Goal: Task Accomplishment & Management: Manage account settings

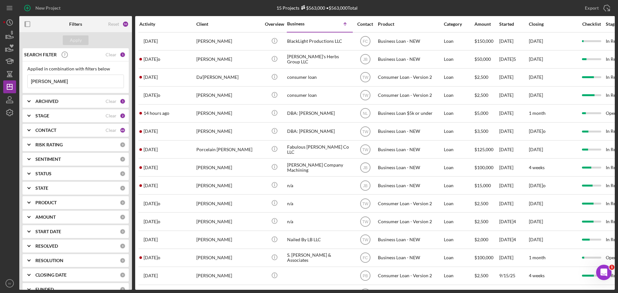
drag, startPoint x: 51, startPoint y: 81, endPoint x: 0, endPoint y: 77, distance: 50.8
click at [0, 77] on div "New Project 15 Projects $563,000 • $563,000 Total [PERSON_NAME] Export Icon/Exp…" at bounding box center [309, 146] width 618 height 293
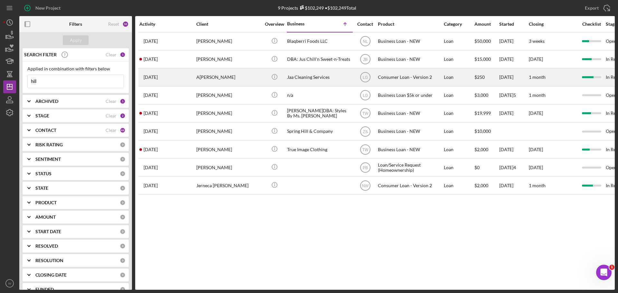
type input "hill"
click at [204, 75] on div "A[PERSON_NAME]" at bounding box center [228, 77] width 64 height 17
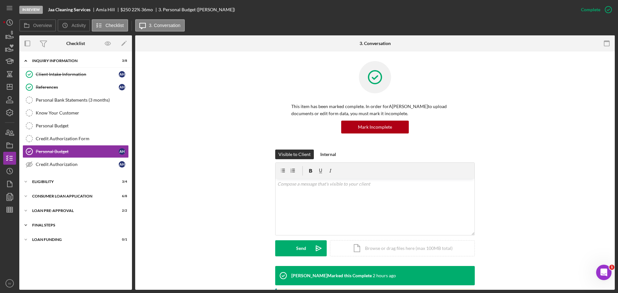
click at [42, 226] on div "FINAL STEPS" at bounding box center [78, 226] width 92 height 4
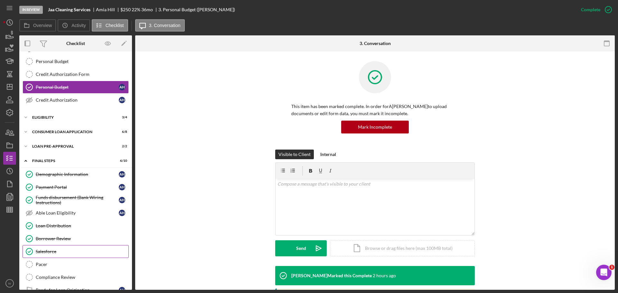
scroll to position [92, 0]
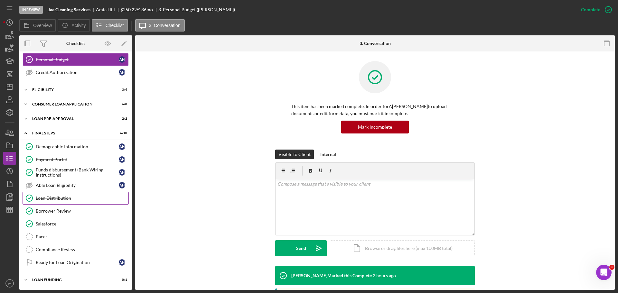
click at [62, 200] on div "Loan Distribution" at bounding box center [82, 198] width 93 height 5
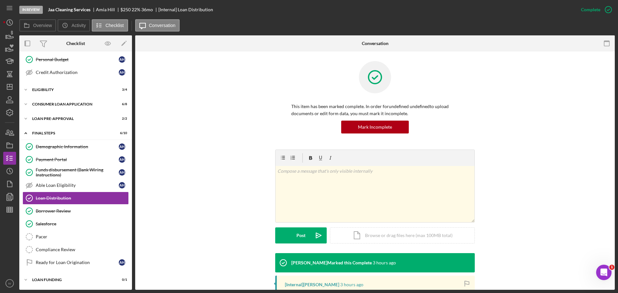
scroll to position [102, 0]
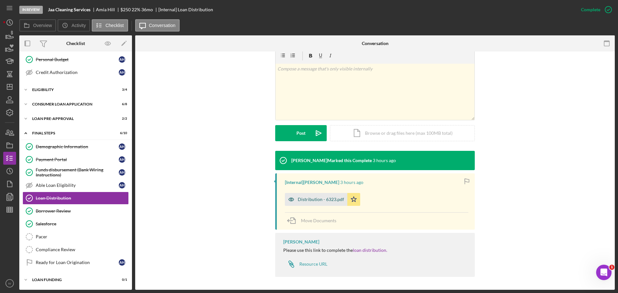
click at [315, 200] on div "Distribution - 6323.pdf" at bounding box center [321, 199] width 46 height 5
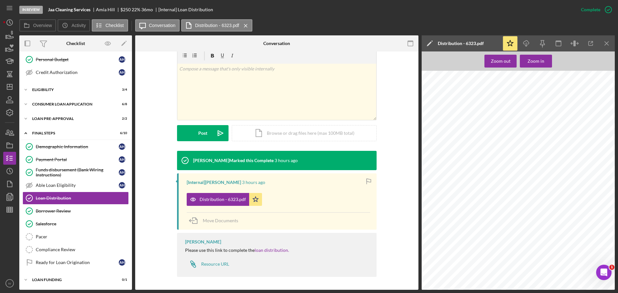
scroll to position [548, 0]
click at [52, 147] on div "Demographic Information" at bounding box center [77, 146] width 83 height 5
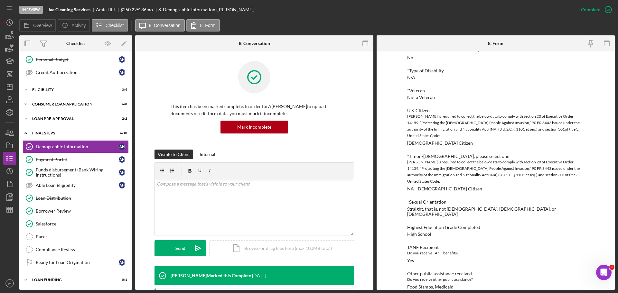
scroll to position [354, 0]
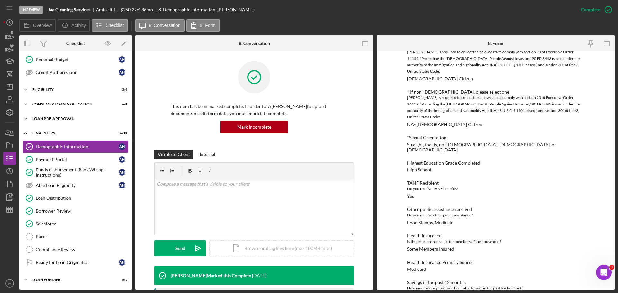
click at [47, 120] on div "Loan Pre-Approval" at bounding box center [78, 119] width 92 height 4
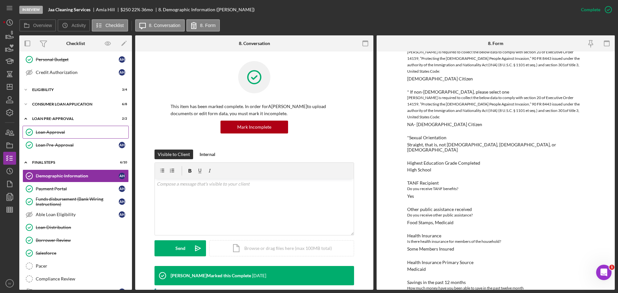
click at [46, 135] on div "Loan Approval" at bounding box center [82, 132] width 93 height 5
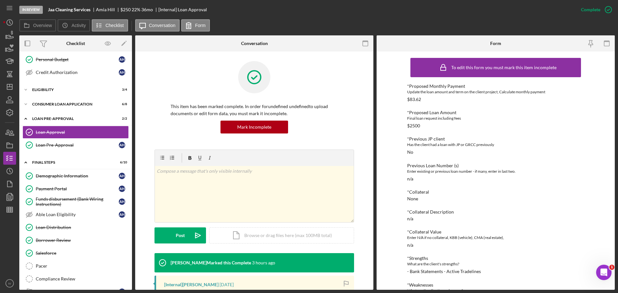
scroll to position [129, 0]
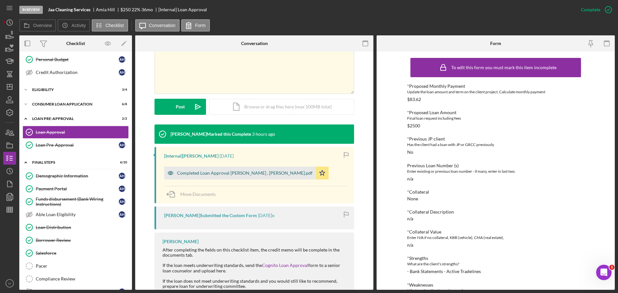
click at [205, 174] on div "Completed Loan Approval [PERSON_NAME] , [PERSON_NAME].pdf" at bounding box center [245, 173] width 136 height 5
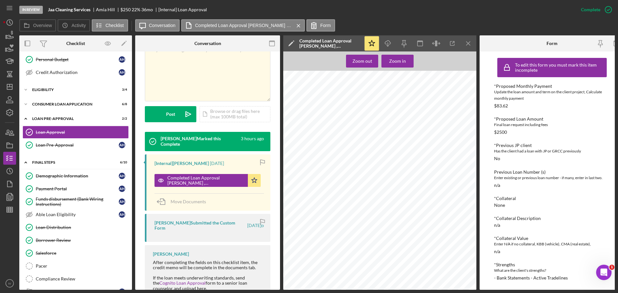
scroll to position [580, 0]
click at [45, 104] on div "Consumer Loan Application" at bounding box center [78, 104] width 92 height 4
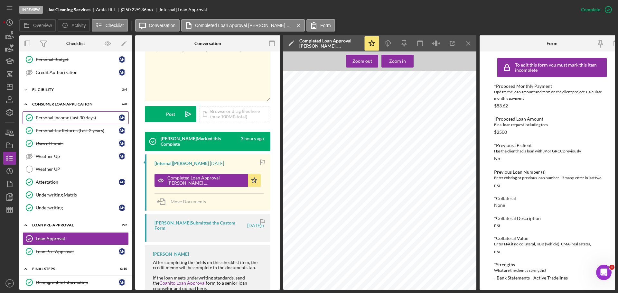
click at [55, 119] on div "Personal Income (last 30 days)" at bounding box center [77, 117] width 83 height 5
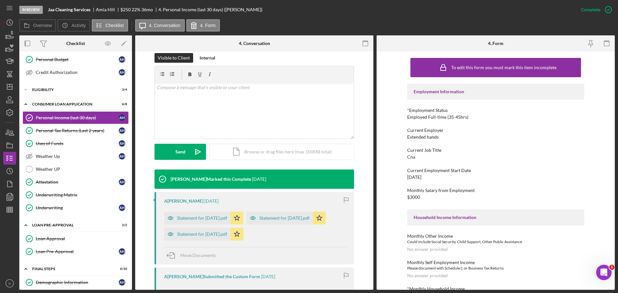
scroll to position [129, 0]
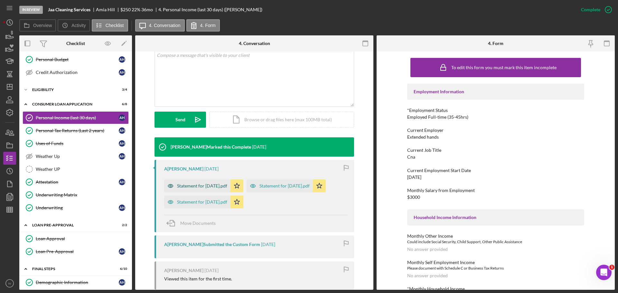
click at [194, 186] on div "Statement for [DATE].pdf" at bounding box center [202, 186] width 50 height 5
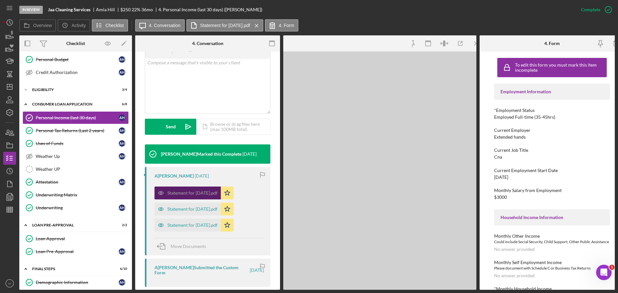
scroll to position [136, 0]
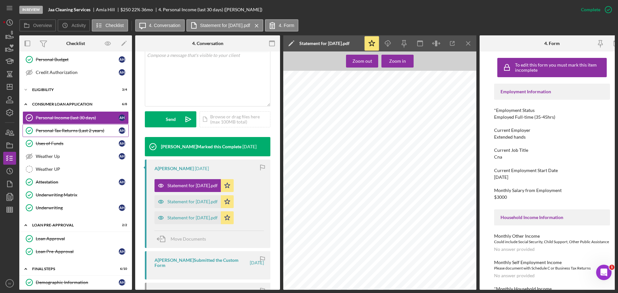
click at [63, 131] on div "Personal Tax Returns (Last 2 years)" at bounding box center [77, 130] width 83 height 5
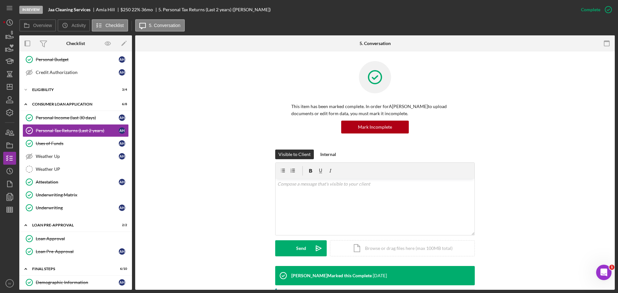
scroll to position [129, 0]
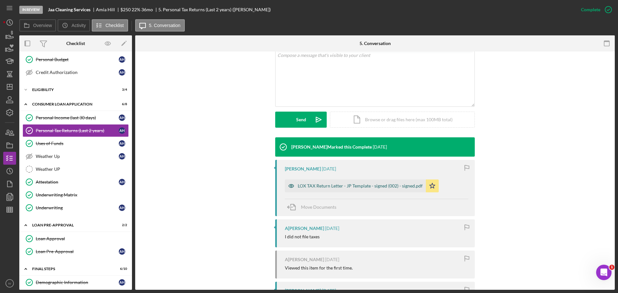
click at [325, 186] on div "LOX TAX Return Letter - JP Template - signed (002) - signed.pdf" at bounding box center [360, 186] width 125 height 5
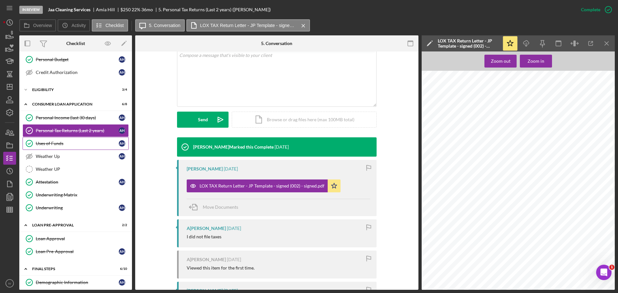
click at [56, 144] on div "Uses of Funds" at bounding box center [77, 143] width 83 height 5
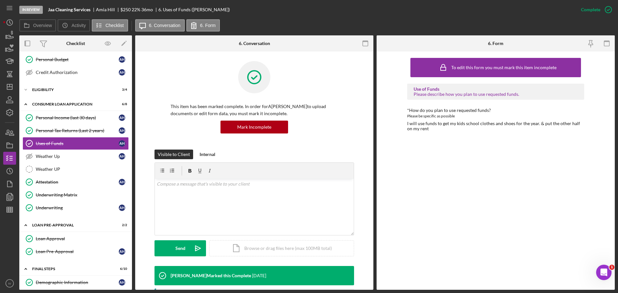
scroll to position [129, 0]
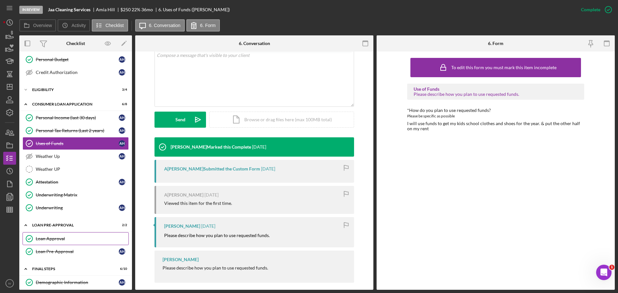
click at [48, 242] on div "Loan Approval" at bounding box center [82, 238] width 93 height 5
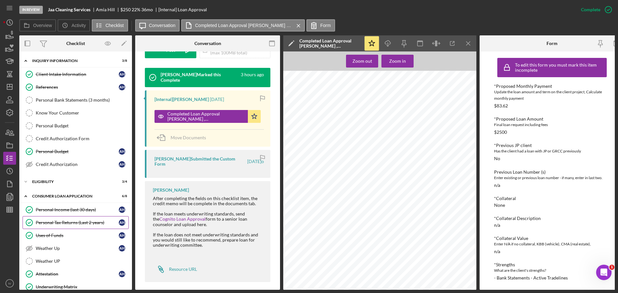
scroll to position [32, 0]
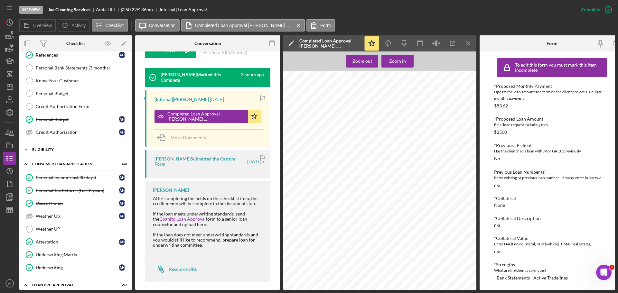
click at [38, 148] on div "Eligibility" at bounding box center [78, 150] width 92 height 4
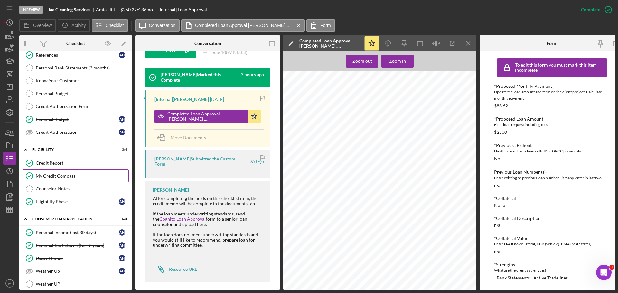
click at [73, 177] on div "My Credit Compass" at bounding box center [82, 176] width 93 height 5
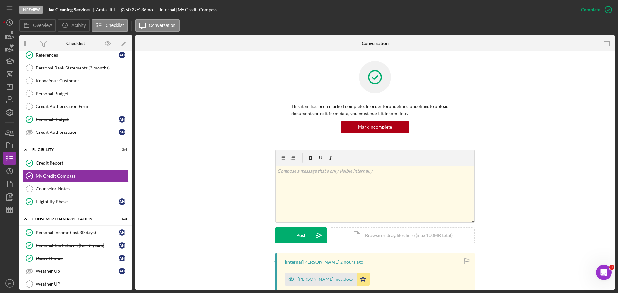
scroll to position [161, 0]
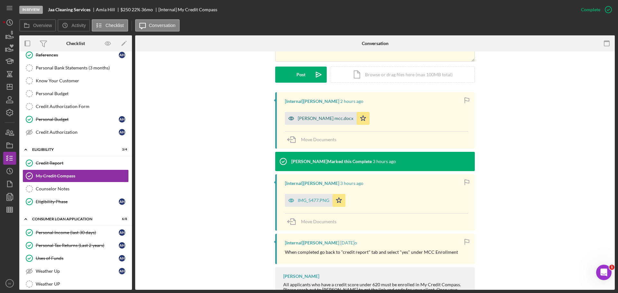
click at [317, 122] on div "[PERSON_NAME] mcc.docx" at bounding box center [321, 118] width 72 height 13
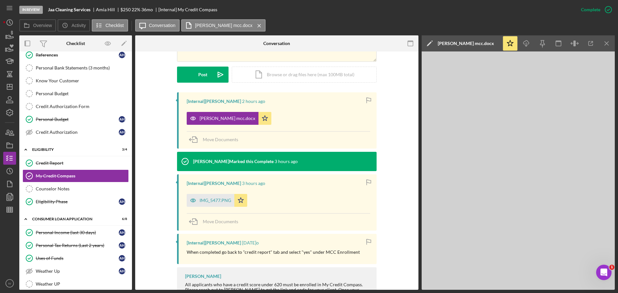
click at [416, 27] on div "Overview Icon/History Activity Checklist Icon/Message Conversation [PERSON_NAME…" at bounding box center [317, 25] width 596 height 13
click at [8, 87] on icon "Icon/Dashboard" at bounding box center [10, 87] width 16 height 16
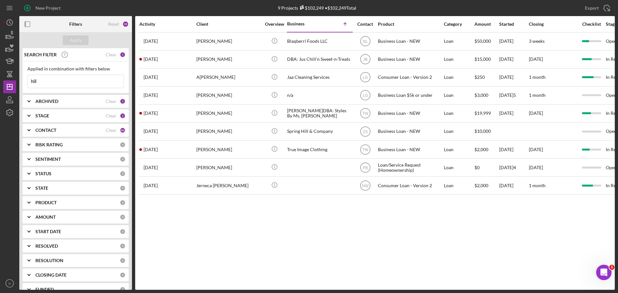
drag, startPoint x: 44, startPoint y: 80, endPoint x: 16, endPoint y: 81, distance: 27.7
click at [16, 82] on div "New Project 9 Projects $102,249 • $102,249 Total hill Export Icon/Export Filter…" at bounding box center [309, 145] width 612 height 290
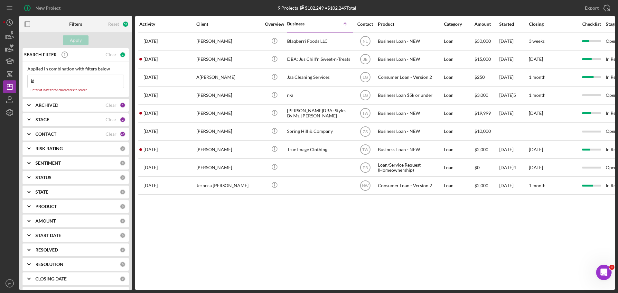
type input "i"
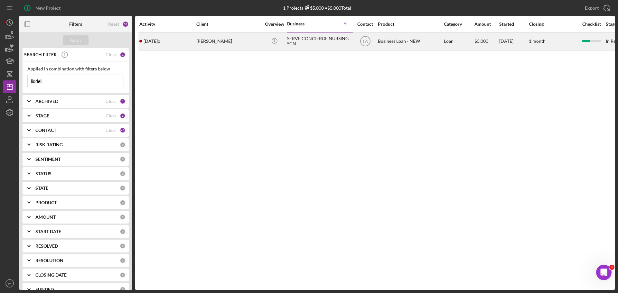
type input "liddell"
click at [218, 42] on div "[PERSON_NAME]" at bounding box center [228, 41] width 64 height 17
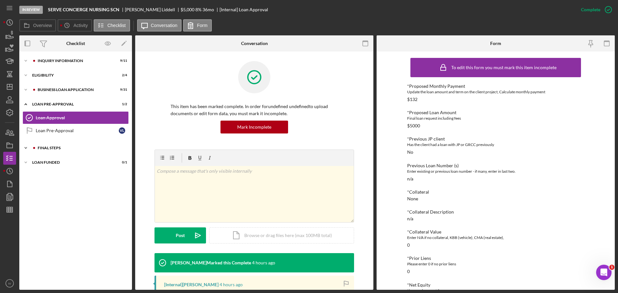
click at [34, 149] on div at bounding box center [34, 148] width 4 height 4
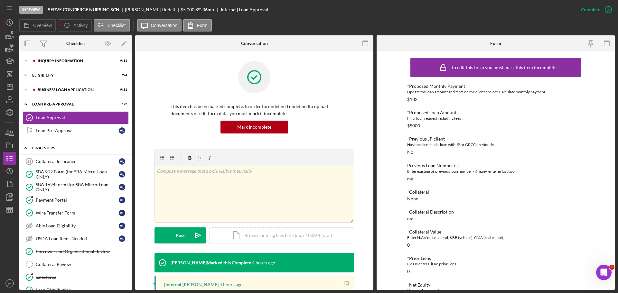
scroll to position [131, 0]
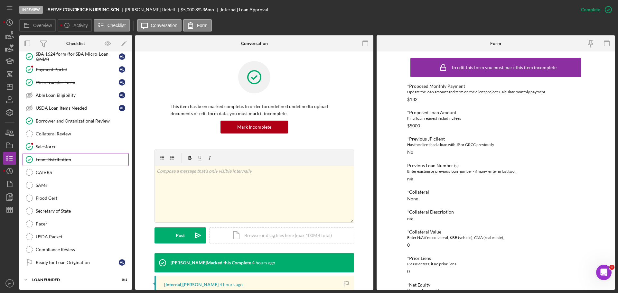
click at [48, 160] on div "Loan Distribution" at bounding box center [82, 159] width 93 height 5
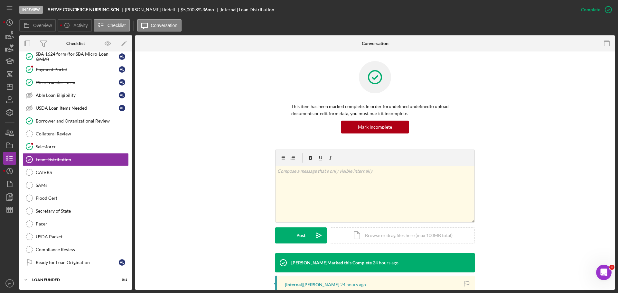
scroll to position [97, 0]
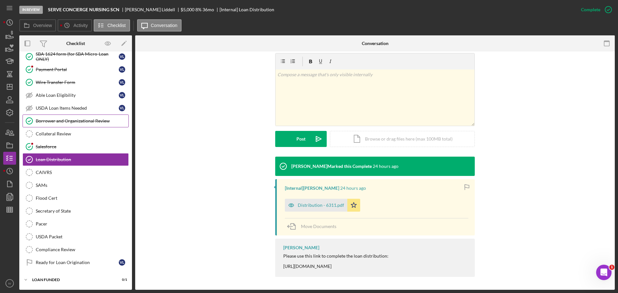
click at [54, 120] on div "Borrower and Organizational Review" at bounding box center [82, 121] width 93 height 5
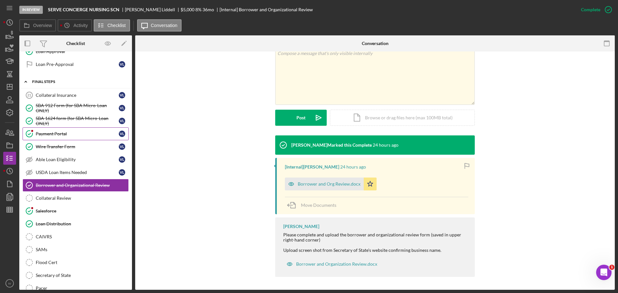
scroll to position [34, 0]
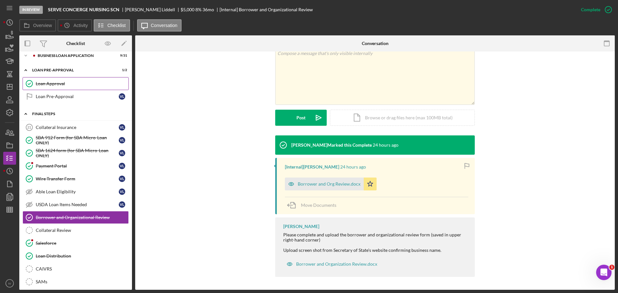
click at [53, 85] on div "Loan Approval" at bounding box center [82, 83] width 93 height 5
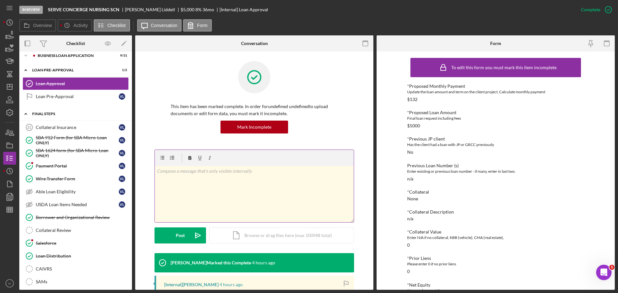
scroll to position [129, 0]
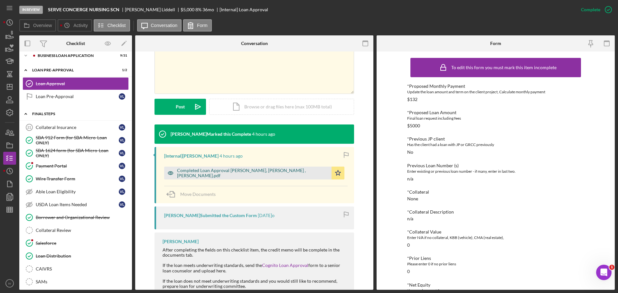
click at [217, 174] on div "Completed Loan Approval [PERSON_NAME], [PERSON_NAME] , [PERSON_NAME].pdf" at bounding box center [252, 173] width 151 height 10
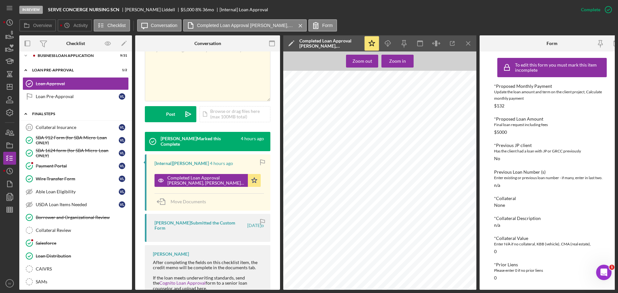
scroll to position [808, 0]
click at [49, 54] on div "BUSINESS LOAN APPLICATION" at bounding box center [81, 56] width 86 height 4
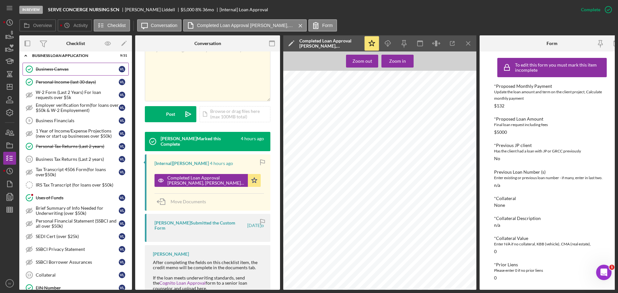
click at [52, 70] on div "Business Canvas" at bounding box center [77, 69] width 83 height 5
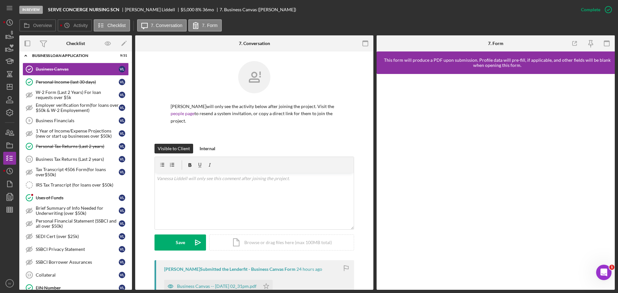
scroll to position [97, 0]
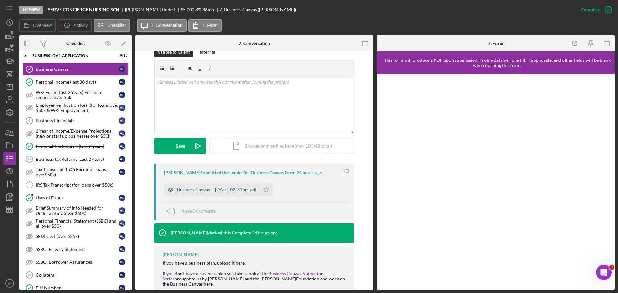
click at [195, 189] on div "Business Canvas -- [DATE] 02_31pm.pdf" at bounding box center [217, 189] width 80 height 5
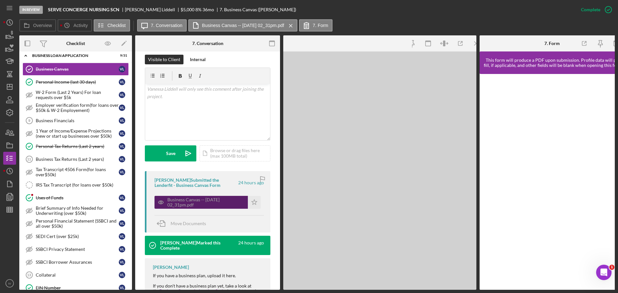
scroll to position [104, 0]
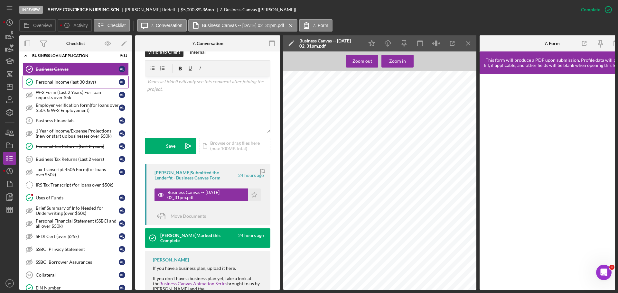
click at [52, 80] on div "Personal Income (last 30 days)" at bounding box center [77, 82] width 83 height 5
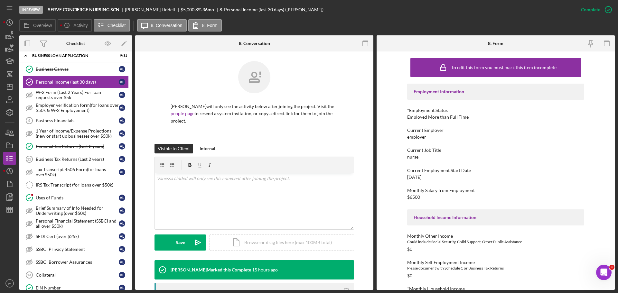
scroll to position [161, 0]
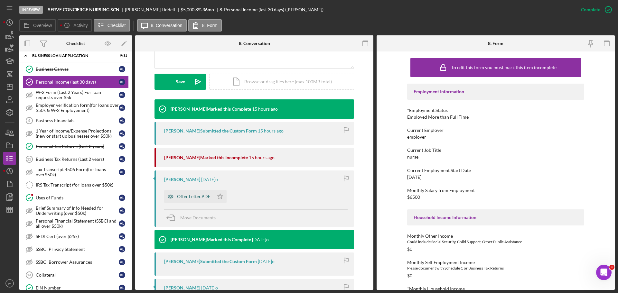
click at [194, 196] on div "Offer Letter.PDF" at bounding box center [193, 196] width 33 height 5
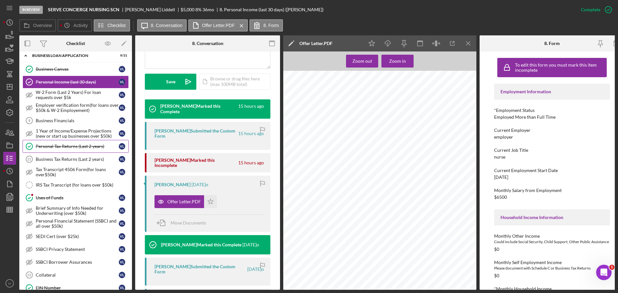
click at [55, 146] on div "Personal Tax Returns (Last 2 years)" at bounding box center [77, 146] width 83 height 5
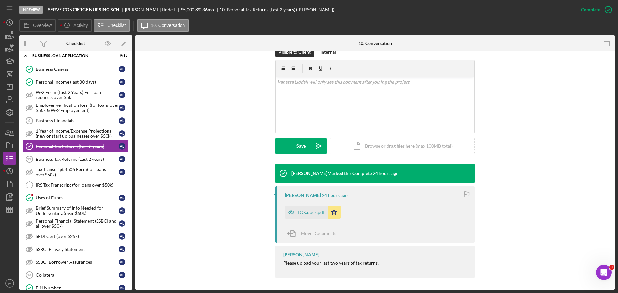
scroll to position [98, 0]
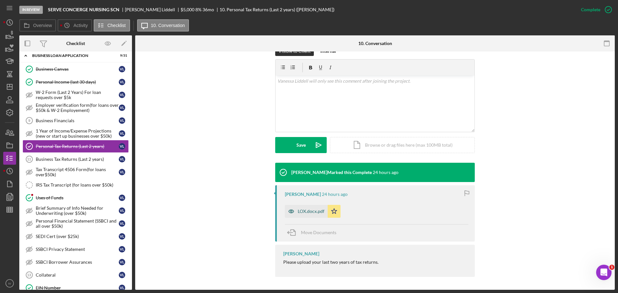
click at [307, 212] on div "LOX.docx.pdf" at bounding box center [311, 211] width 27 height 5
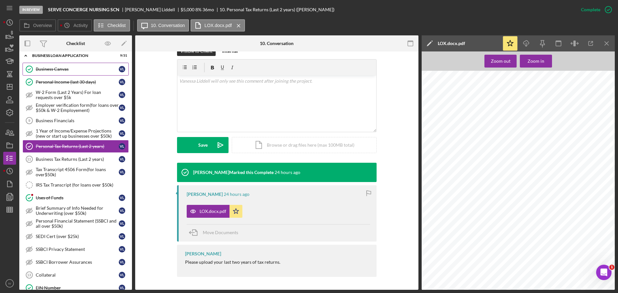
scroll to position [0, 0]
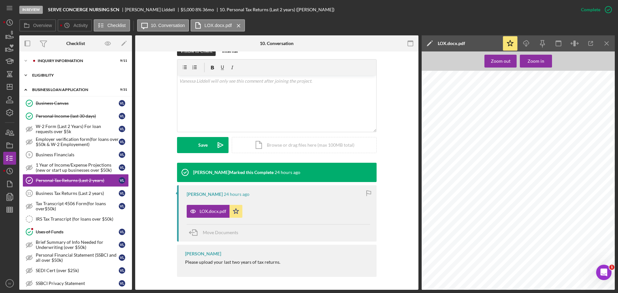
click at [48, 73] on div "Icon/Expander ELIGIBILITY 2 / 4" at bounding box center [75, 75] width 113 height 13
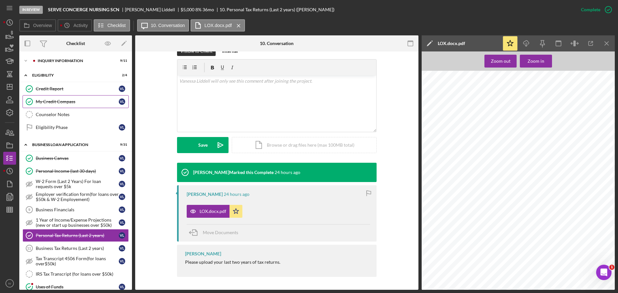
click at [51, 100] on div "My Credit Compass" at bounding box center [77, 101] width 83 height 5
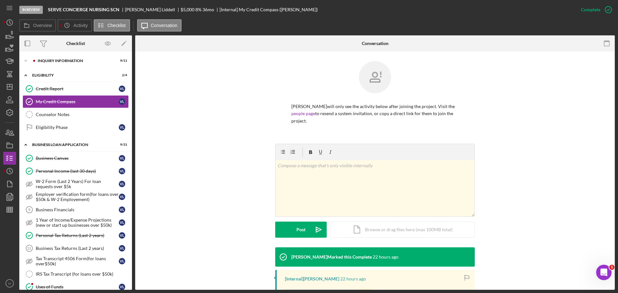
scroll to position [101, 0]
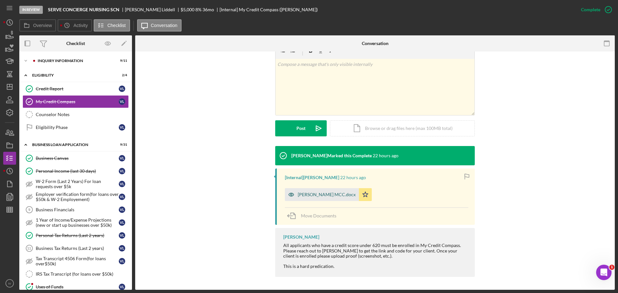
click at [315, 193] on div "[PERSON_NAME] MCC.docx" at bounding box center [327, 194] width 58 height 5
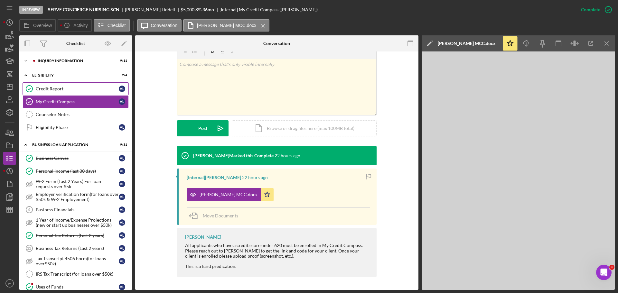
click at [59, 90] on div "Credit Report" at bounding box center [77, 88] width 83 height 5
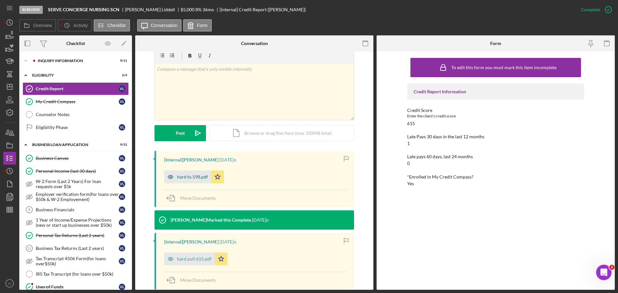
click at [195, 178] on div "hard tu 598.pdf" at bounding box center [192, 177] width 31 height 5
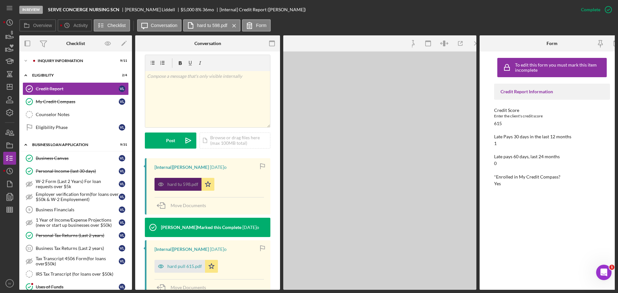
scroll to position [104, 0]
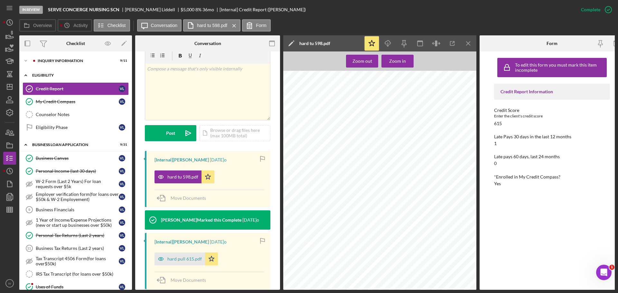
click at [43, 75] on div "ELIGIBILITY" at bounding box center [78, 75] width 92 height 4
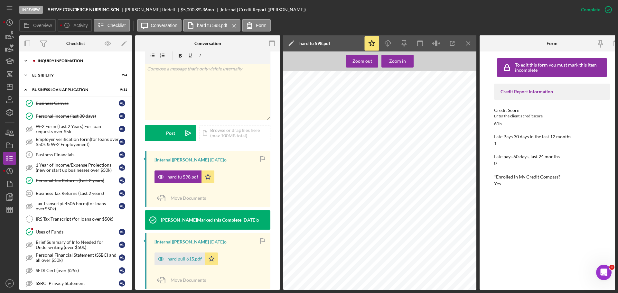
click at [52, 62] on div "INQUIRY INFORMATION" at bounding box center [81, 61] width 86 height 4
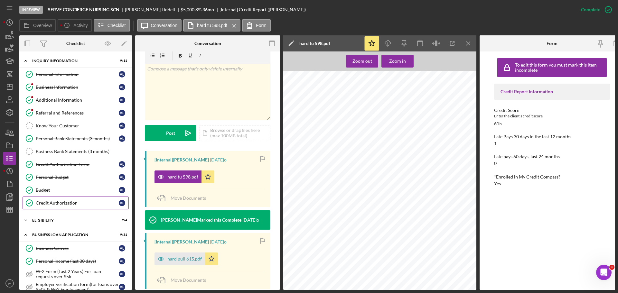
click at [57, 203] on div "Credit Authorization" at bounding box center [77, 203] width 83 height 5
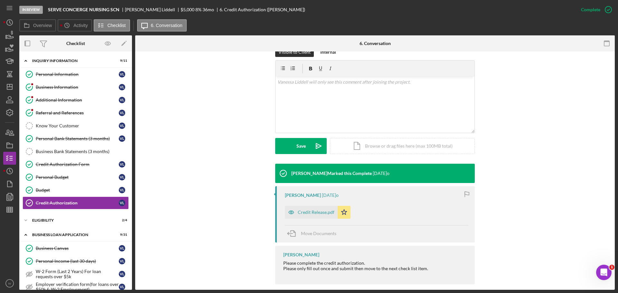
scroll to position [104, 0]
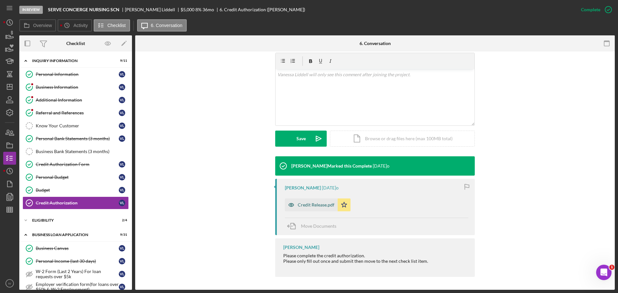
click at [321, 204] on div "Credit Release.pdf" at bounding box center [316, 205] width 37 height 5
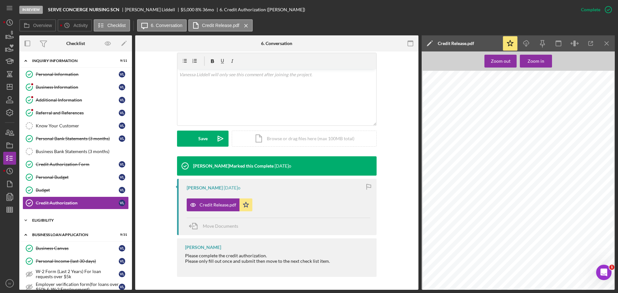
click at [45, 220] on div "ELIGIBILITY" at bounding box center [78, 221] width 92 height 4
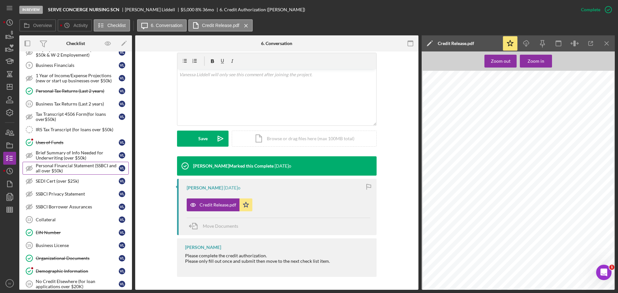
scroll to position [322, 0]
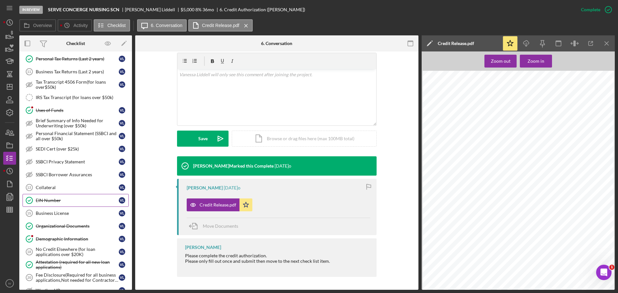
click at [47, 204] on link "EIN Number EIN Number V[PERSON_NAME]" at bounding box center [76, 200] width 106 height 13
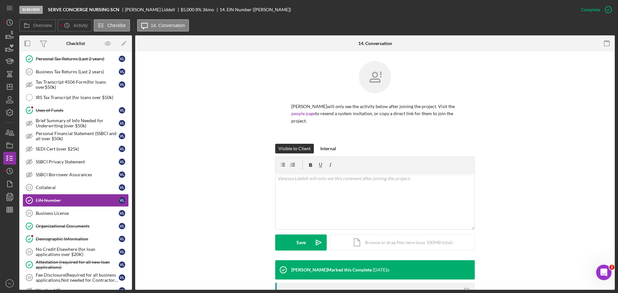
scroll to position [99, 0]
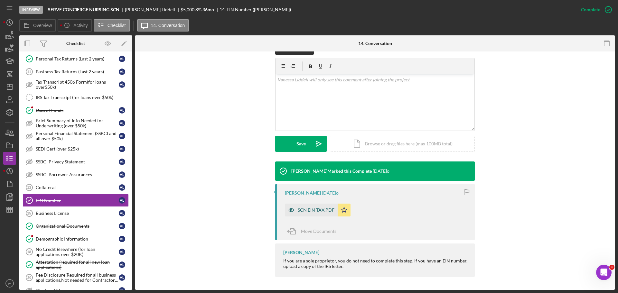
click at [308, 211] on div "SCN EIN TAX.PDF" at bounding box center [316, 210] width 37 height 5
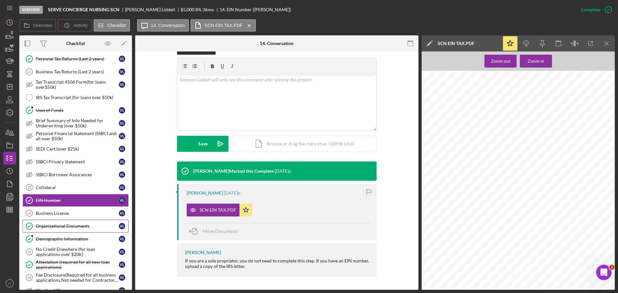
click at [59, 225] on div "Organizational Documents" at bounding box center [77, 226] width 83 height 5
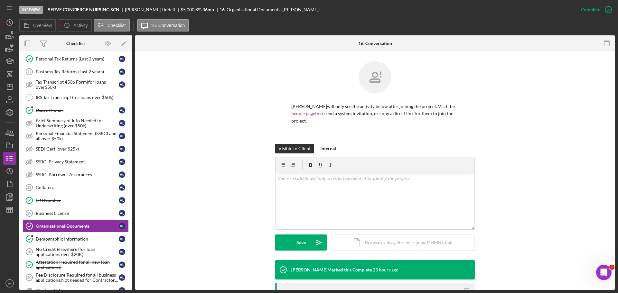
scroll to position [120, 0]
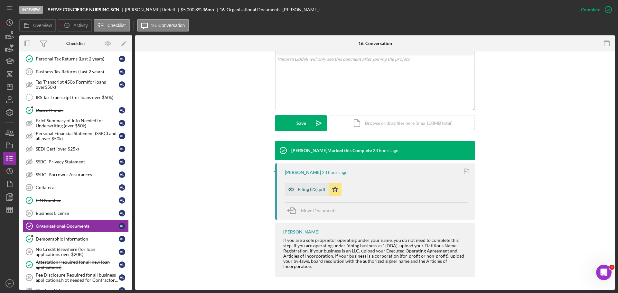
click at [302, 188] on div "Filing (23).pdf" at bounding box center [312, 189] width 28 height 5
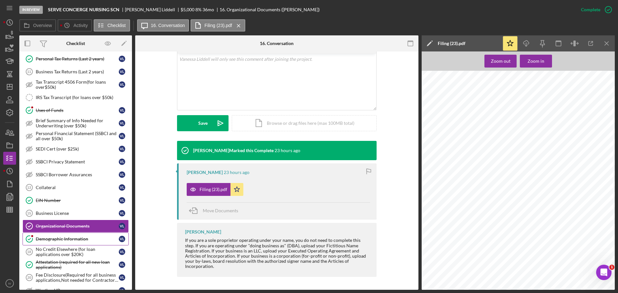
click at [63, 239] on div "Demographic Information" at bounding box center [77, 239] width 83 height 5
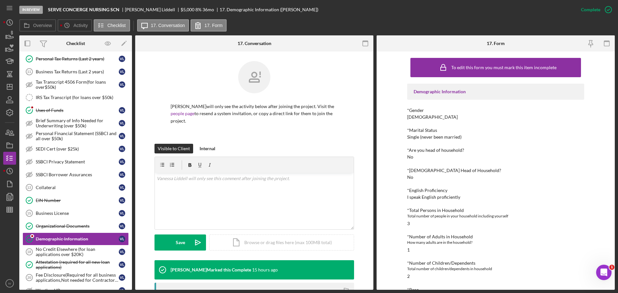
scroll to position [97, 0]
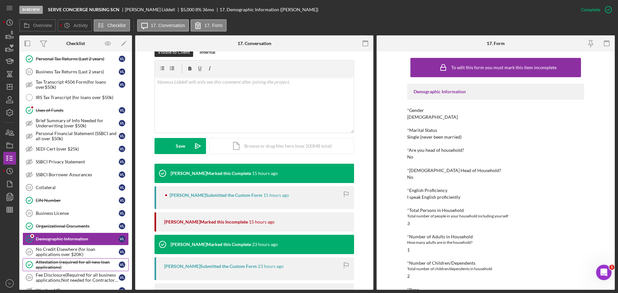
click at [51, 264] on div "Attestation (required for all new loan applications)" at bounding box center [77, 265] width 83 height 10
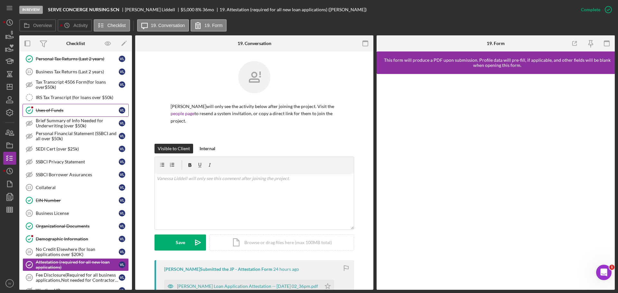
click at [52, 107] on link "Uses of Funds Uses of Funds V[PERSON_NAME]" at bounding box center [76, 110] width 106 height 13
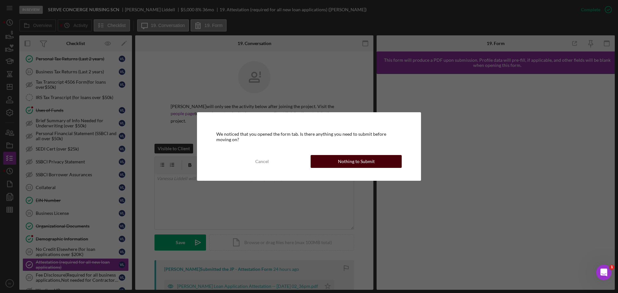
click at [362, 163] on div "Nothing to Submit" at bounding box center [356, 161] width 37 height 13
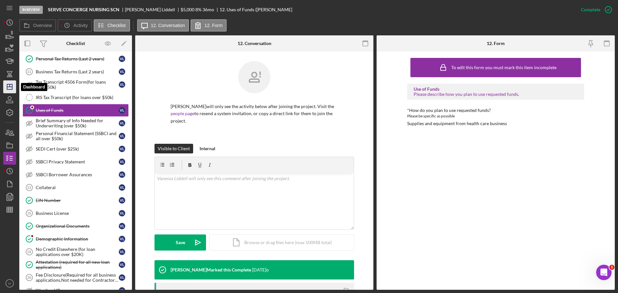
click at [12, 85] on polygon "button" at bounding box center [9, 86] width 5 height 5
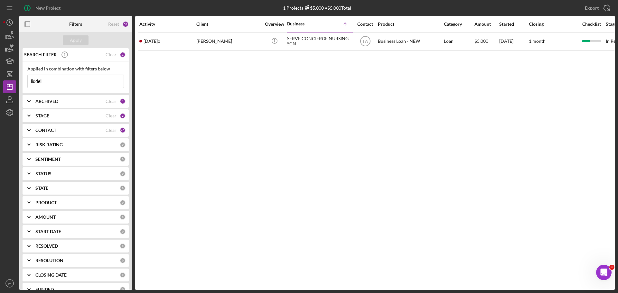
drag, startPoint x: 47, startPoint y: 84, endPoint x: 18, endPoint y: 77, distance: 29.8
click at [18, 77] on div "New Project 1 Projects $5,000 • $5,000 Total liddell Export Icon/Export Filters…" at bounding box center [309, 145] width 612 height 290
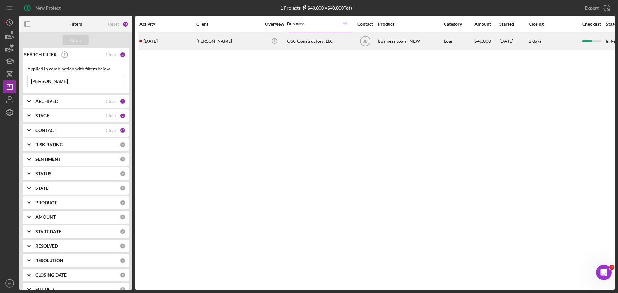
type input "[PERSON_NAME]"
click at [224, 43] on div "[PERSON_NAME]" at bounding box center [228, 41] width 64 height 17
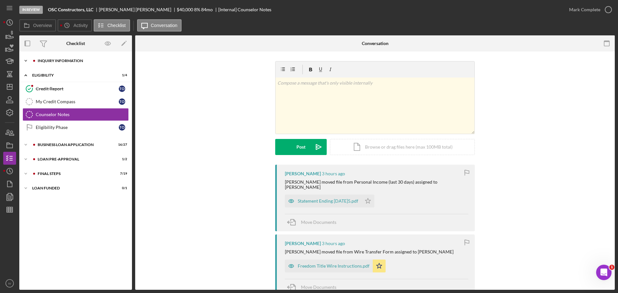
click at [48, 60] on div "INQUIRY INFORMATION" at bounding box center [81, 61] width 86 height 4
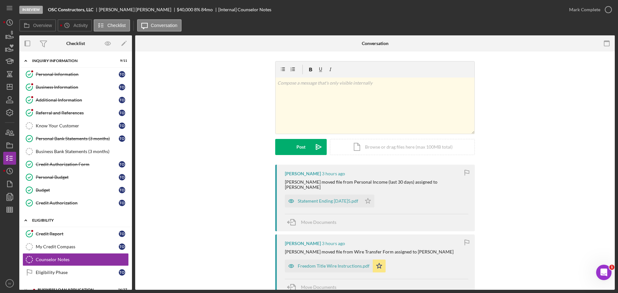
click at [47, 219] on div "ELIGIBILITY" at bounding box center [78, 221] width 92 height 4
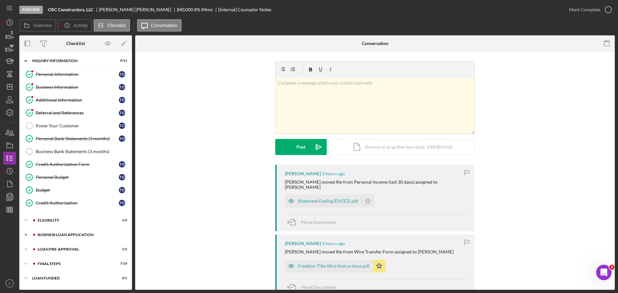
click at [69, 233] on div "BUSINESS LOAN APPLICATION" at bounding box center [81, 235] width 86 height 4
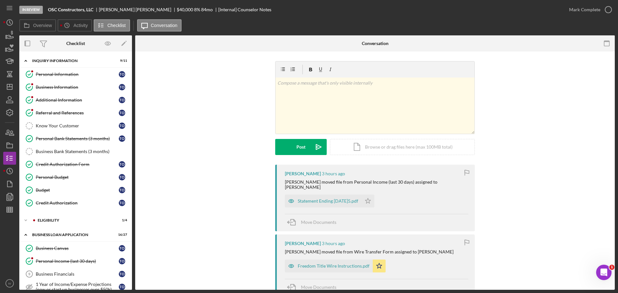
scroll to position [161, 0]
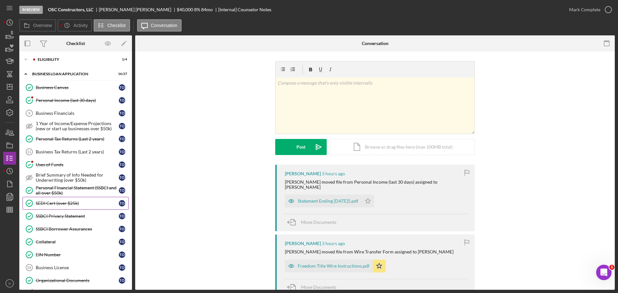
click at [50, 206] on div "SEDI Cert (over $25k)" at bounding box center [77, 203] width 83 height 5
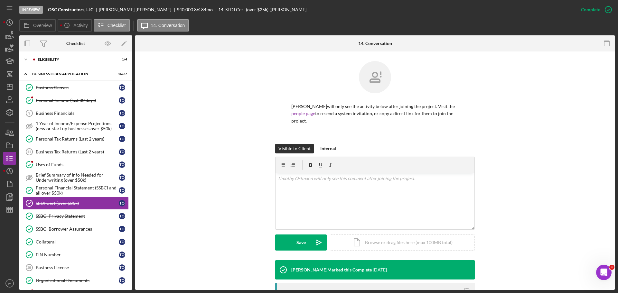
scroll to position [115, 0]
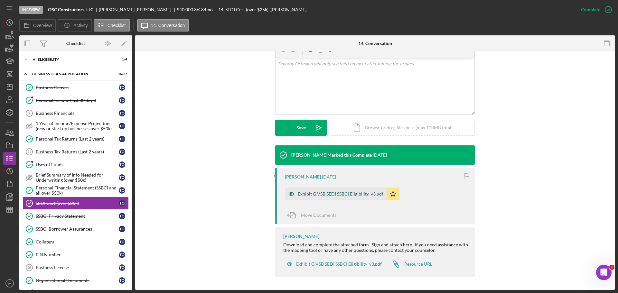
click at [323, 193] on div "Exhibit G VSB SEDI SSBCI Eligibility_v3.pdf" at bounding box center [341, 194] width 86 height 5
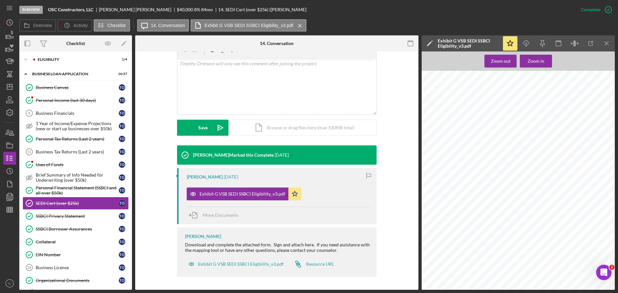
scroll to position [296, 0]
click at [50, 215] on div "SSBCI Privacy Statement" at bounding box center [77, 216] width 83 height 5
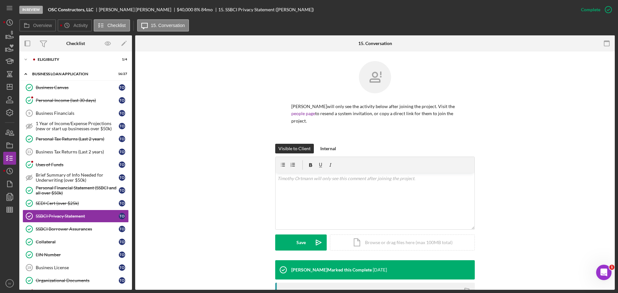
scroll to position [110, 0]
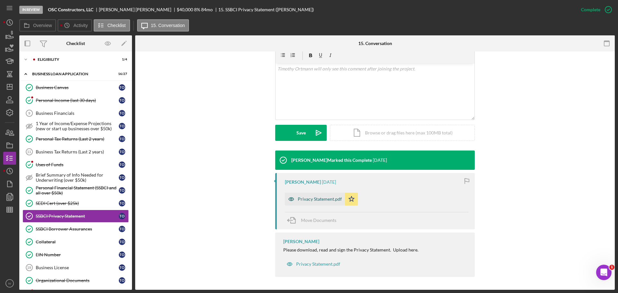
click at [298, 197] on div "Privacy Statement.pdf" at bounding box center [320, 199] width 44 height 5
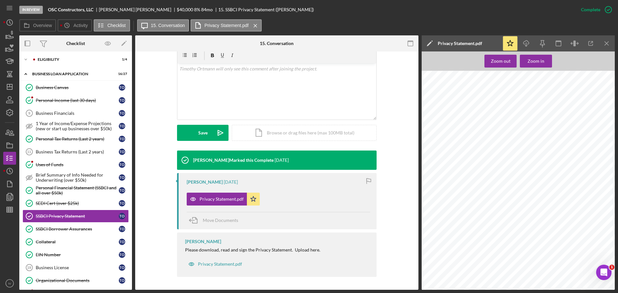
scroll to position [41, 0]
click at [71, 228] on div "SSBCI Borrower Assurances" at bounding box center [77, 229] width 83 height 5
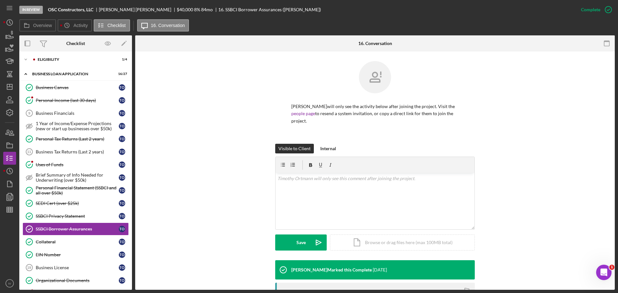
scroll to position [115, 0]
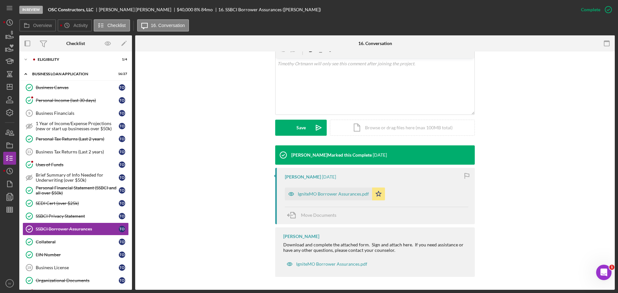
click at [324, 191] on div "IgniteMO Borrower Assurances.pdf" at bounding box center [328, 194] width 87 height 13
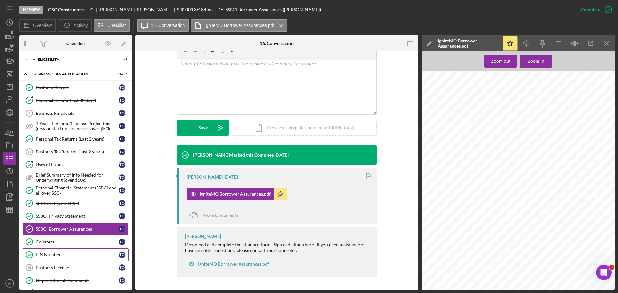
click at [42, 254] on div "EIN Number" at bounding box center [77, 255] width 83 height 5
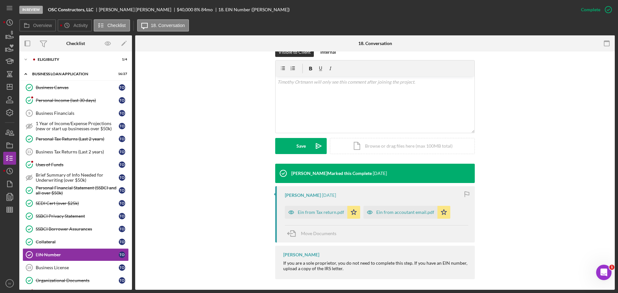
scroll to position [99, 0]
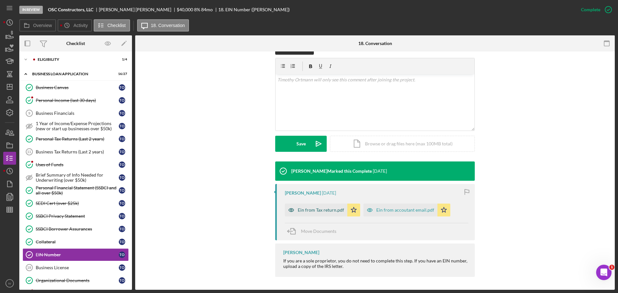
click at [318, 212] on div "Ein from Tax return.pdf" at bounding box center [321, 210] width 46 height 5
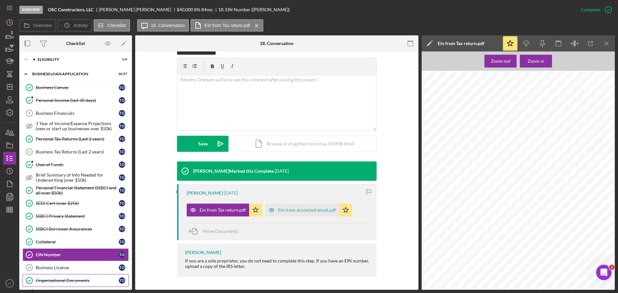
click at [49, 283] on div "Organizational Documents" at bounding box center [77, 280] width 83 height 5
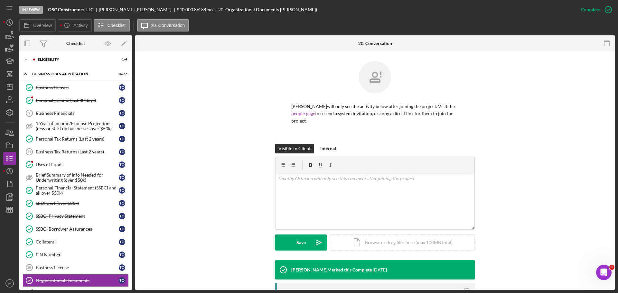
scroll to position [129, 0]
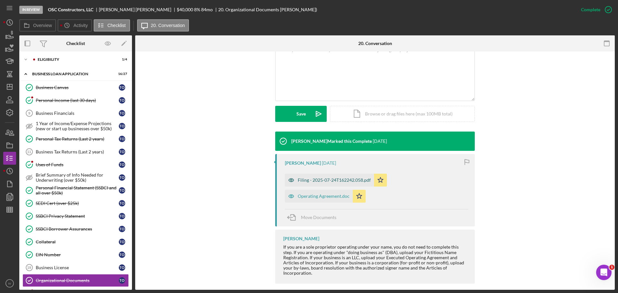
click at [323, 182] on div "Filing - 2025-07-24T162242.058.pdf" at bounding box center [334, 180] width 73 height 5
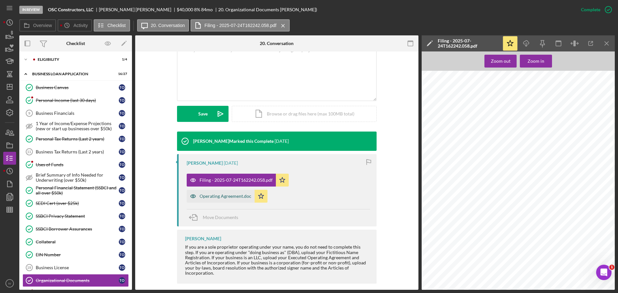
click at [222, 197] on div "Operating Agreement.doc" at bounding box center [226, 196] width 52 height 5
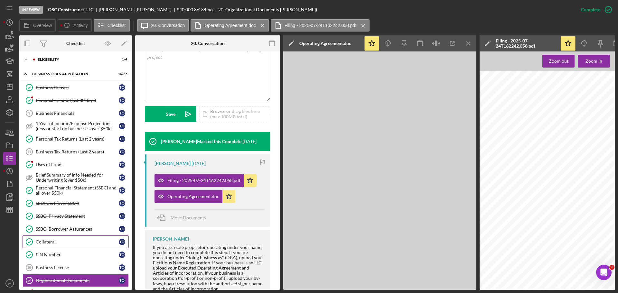
scroll to position [258, 0]
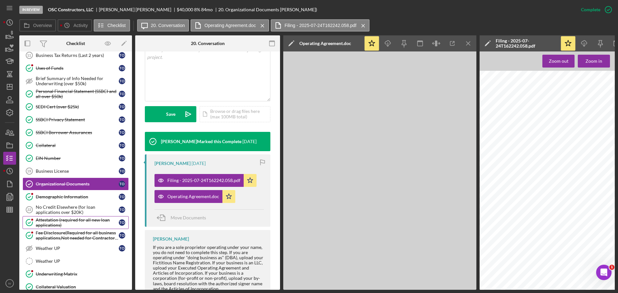
click at [51, 221] on div "Attestation (required for all new loan applications)" at bounding box center [77, 223] width 83 height 10
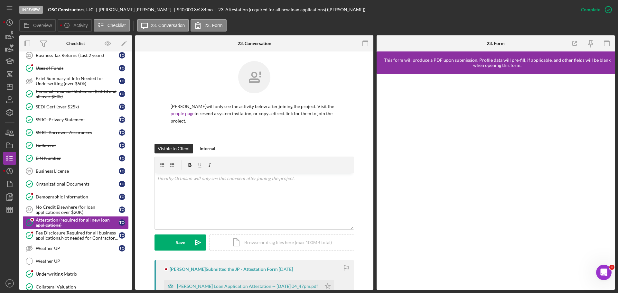
scroll to position [99, 0]
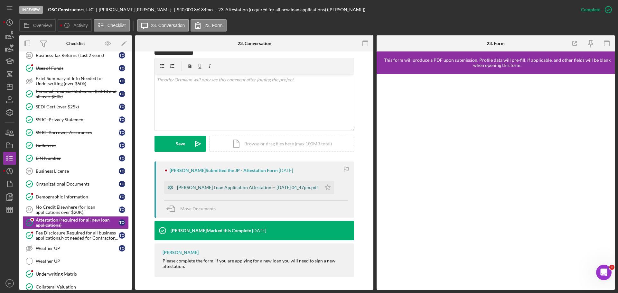
click at [202, 186] on div "[PERSON_NAME] Loan Application Attestation -- [DATE] 04_47pm.pdf" at bounding box center [247, 187] width 141 height 5
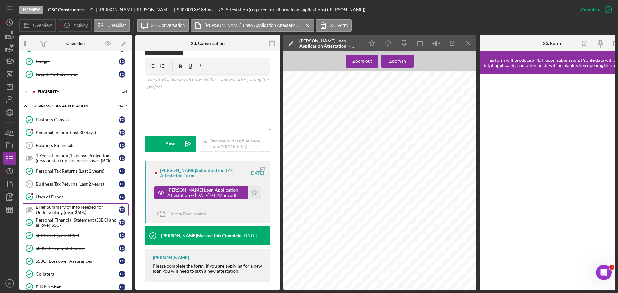
scroll to position [97, 0]
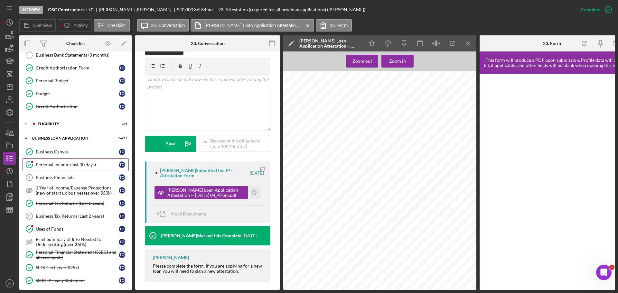
click at [61, 163] on div "Personal Income (last 30 days)" at bounding box center [77, 164] width 83 height 5
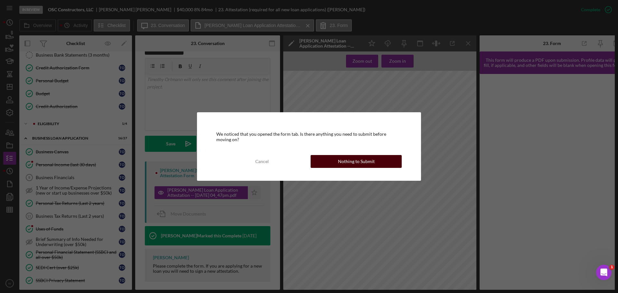
click at [351, 166] on div "Nothing to Submit" at bounding box center [356, 161] width 37 height 13
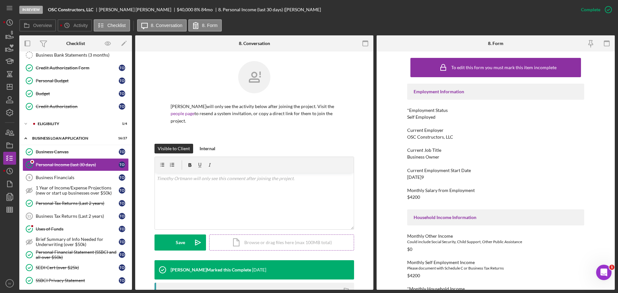
scroll to position [129, 0]
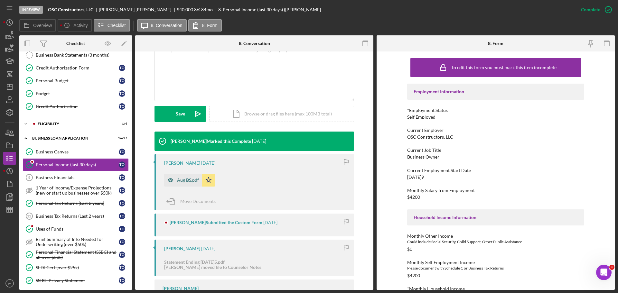
click at [188, 182] on div "Aug BS.pdf" at bounding box center [188, 180] width 22 height 5
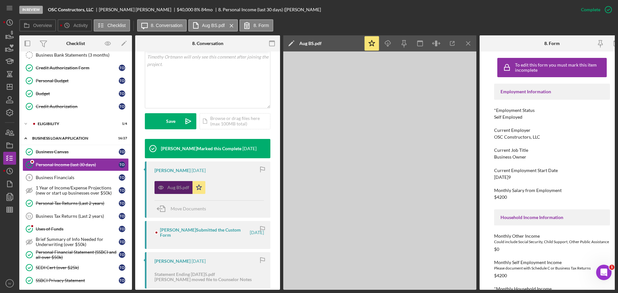
scroll to position [136, 0]
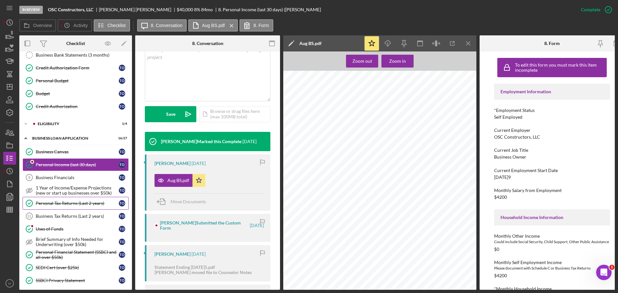
click at [58, 204] on div "Personal Tax Returns (Last 2 years)" at bounding box center [77, 203] width 83 height 5
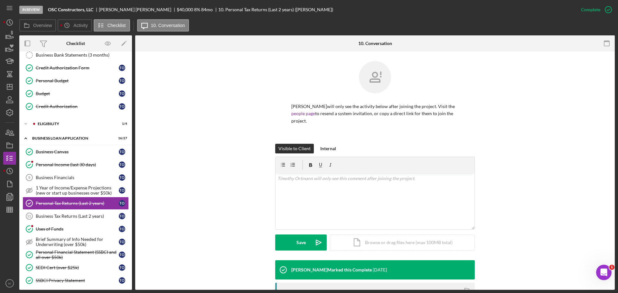
scroll to position [98, 0]
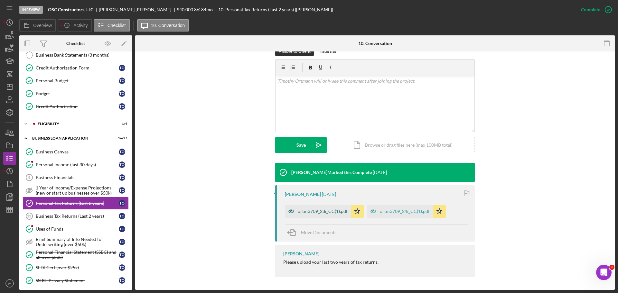
click at [327, 214] on div "ortm3709_23i_CC(1).pdf" at bounding box center [323, 211] width 50 height 5
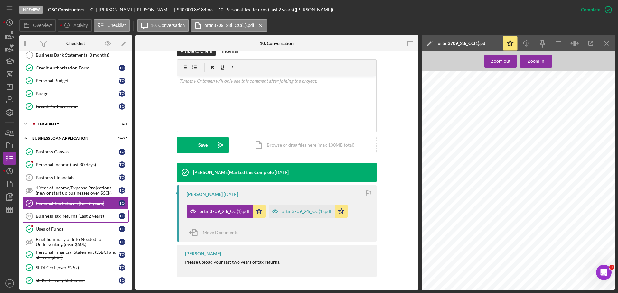
scroll to position [290, 0]
click at [46, 230] on div "Uses of Funds" at bounding box center [77, 229] width 83 height 5
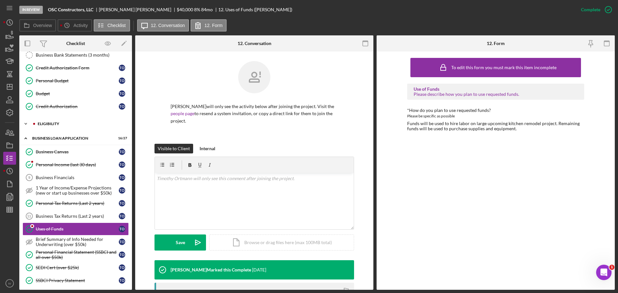
click at [44, 125] on div "ELIGIBILITY" at bounding box center [81, 124] width 86 height 4
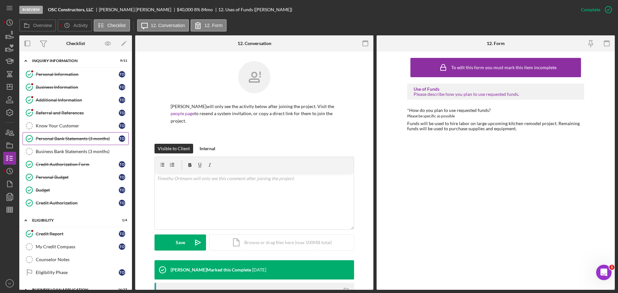
click at [64, 139] on div "Personal Bank Statements (3 months)" at bounding box center [77, 138] width 83 height 5
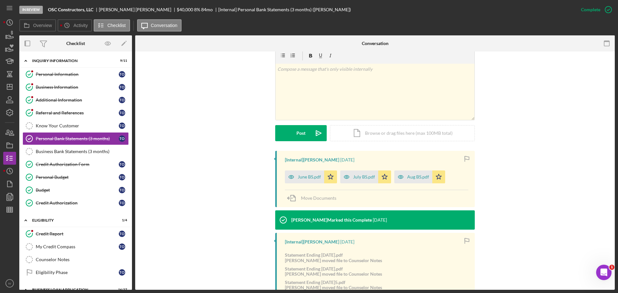
scroll to position [129, 0]
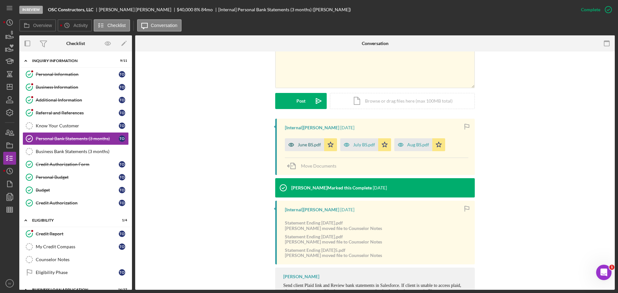
click at [303, 146] on div "June BS.pdf" at bounding box center [309, 144] width 23 height 5
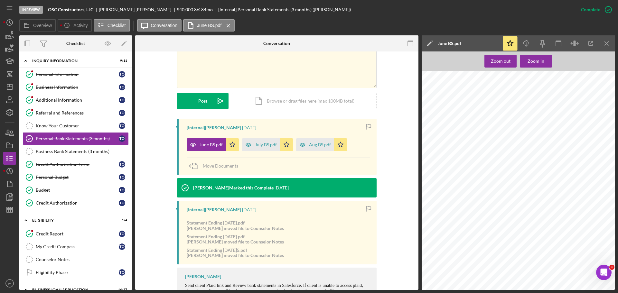
scroll to position [161, 0]
click at [8, 88] on icon "Icon/Dashboard" at bounding box center [10, 87] width 16 height 16
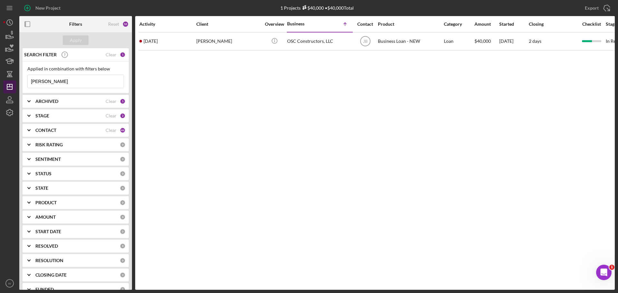
drag, startPoint x: 50, startPoint y: 83, endPoint x: 10, endPoint y: 81, distance: 39.7
click at [10, 81] on div "New Project 1 Projects $40,000 • $40,000 Total [PERSON_NAME] Export Icon/Export…" at bounding box center [309, 145] width 612 height 290
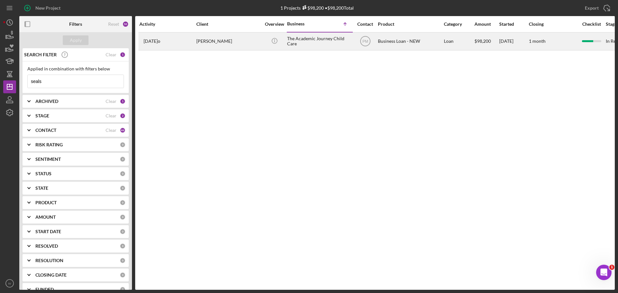
type input "seals"
click at [226, 42] on div "[PERSON_NAME]" at bounding box center [228, 41] width 64 height 17
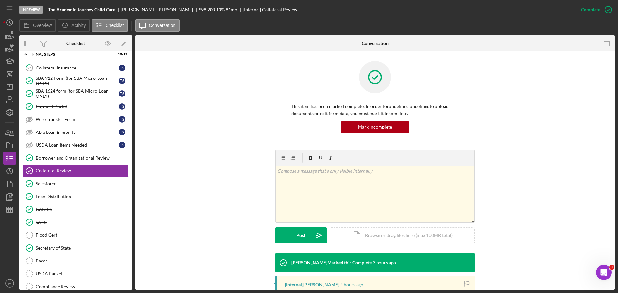
scroll to position [102, 0]
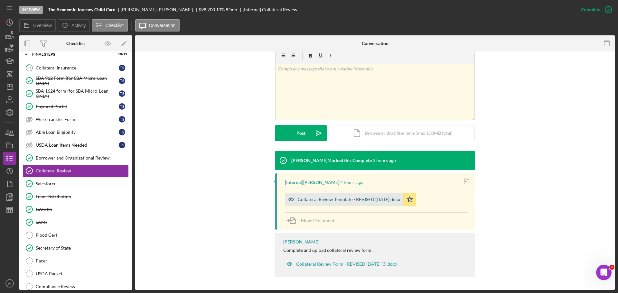
click at [337, 199] on div "Collateral Review Template - REVISED [DATE].docx" at bounding box center [349, 199] width 102 height 5
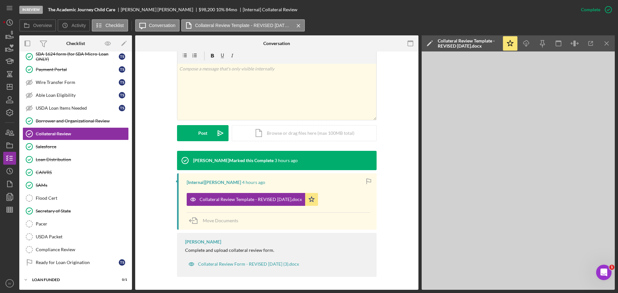
scroll to position [0, 0]
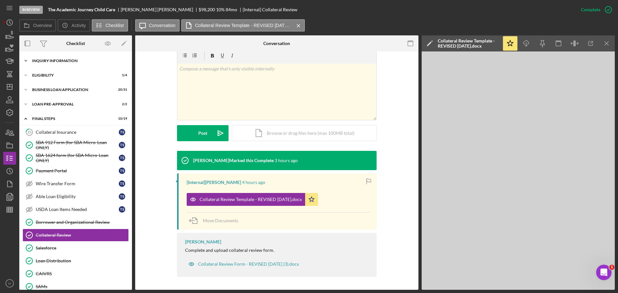
click at [51, 60] on div "INQUIRY INFORMATION" at bounding box center [78, 61] width 92 height 4
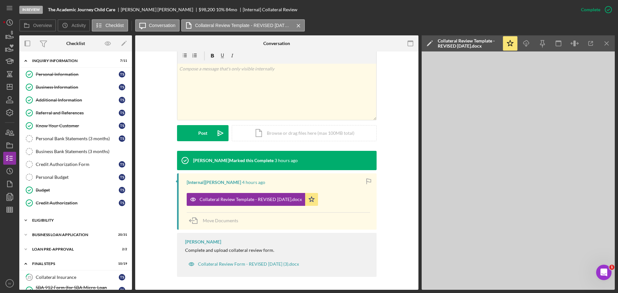
click at [47, 216] on div "Icon/Expander ELIGIBILITY 1 / 4" at bounding box center [75, 220] width 113 height 13
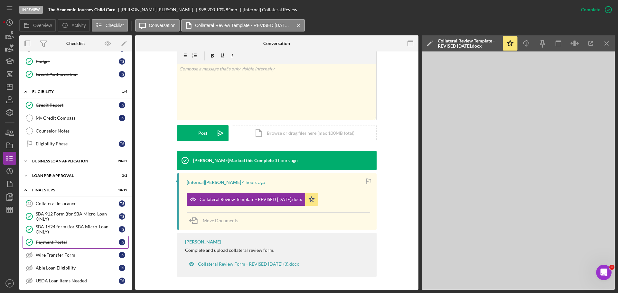
scroll to position [161, 0]
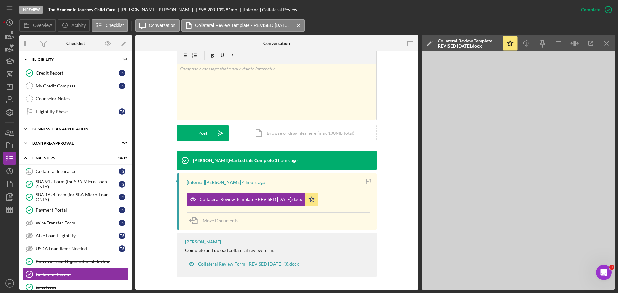
click at [58, 128] on div "BUSINESS LOAN APPLICATION" at bounding box center [78, 129] width 92 height 4
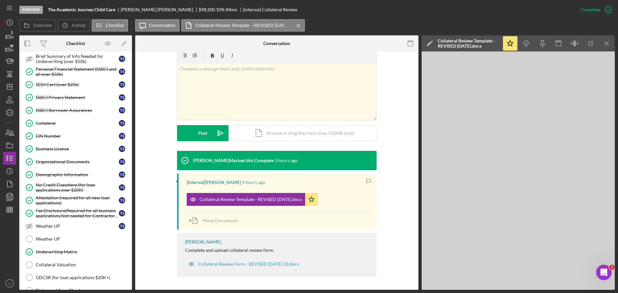
scroll to position [354, 0]
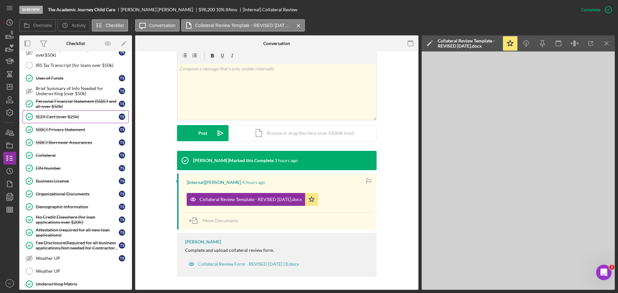
click at [75, 117] on div "SEDI Cert (over $25k)" at bounding box center [77, 116] width 83 height 5
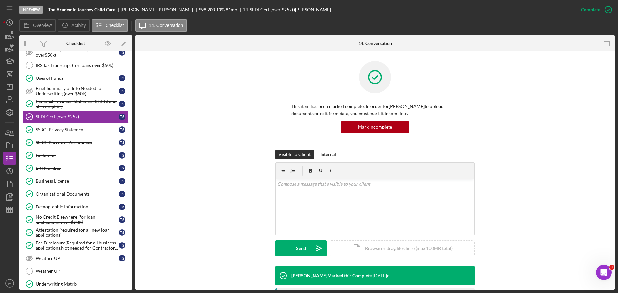
scroll to position [161, 0]
